Goal: Navigation & Orientation: Find specific page/section

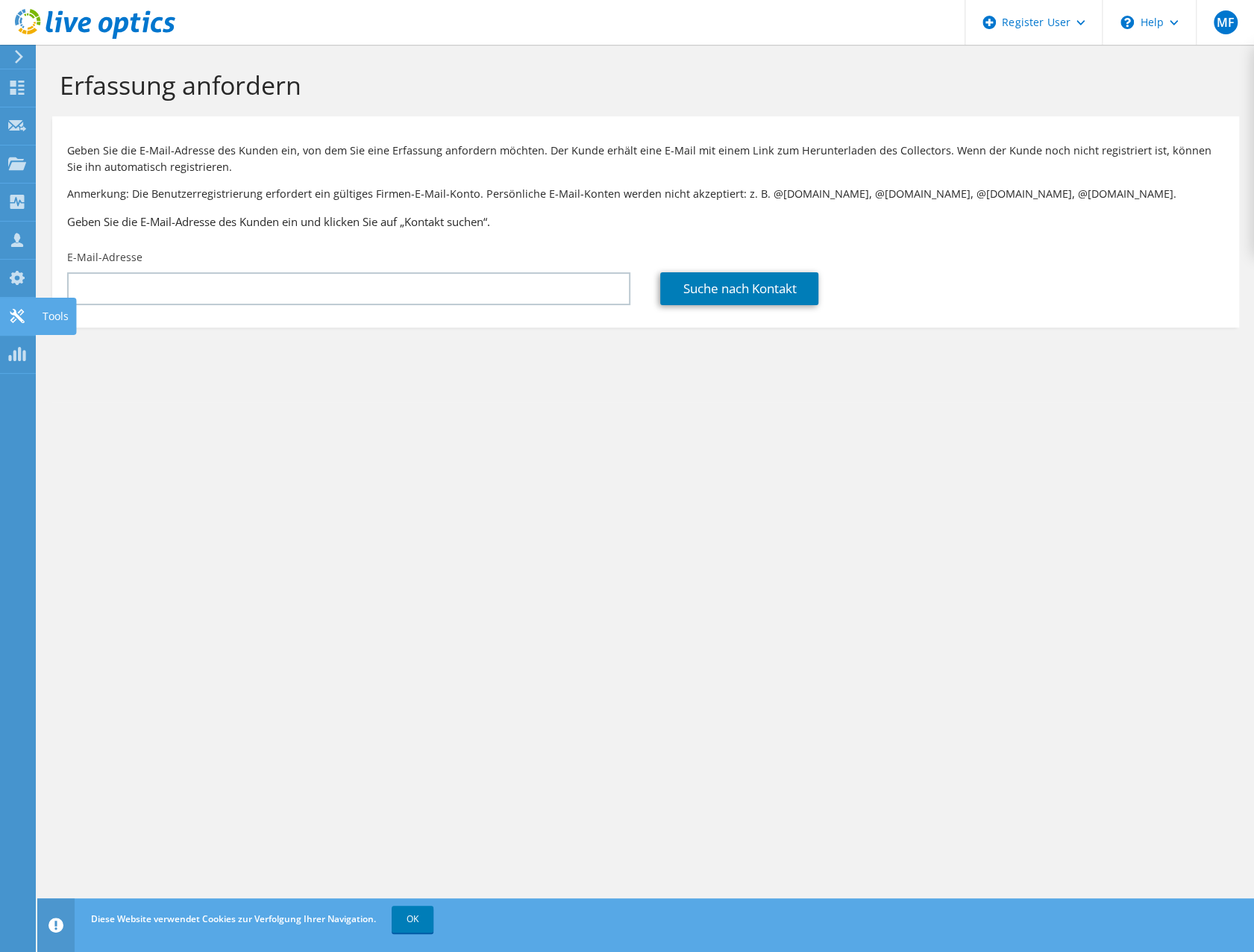
click at [24, 322] on use at bounding box center [17, 316] width 14 height 14
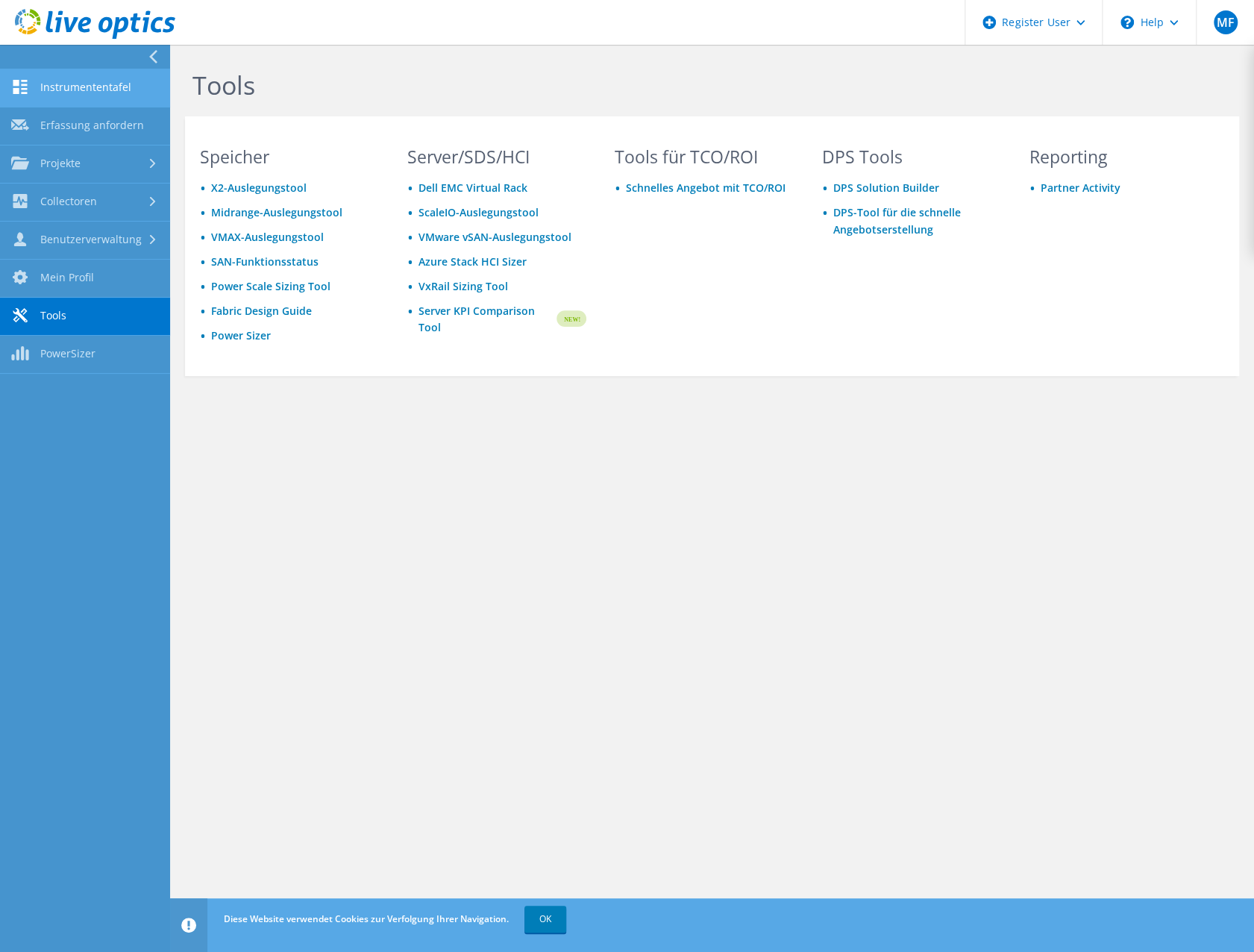
click at [92, 85] on link "Instrumententafel" at bounding box center [85, 88] width 170 height 38
